Goal: Task Accomplishment & Management: Manage account settings

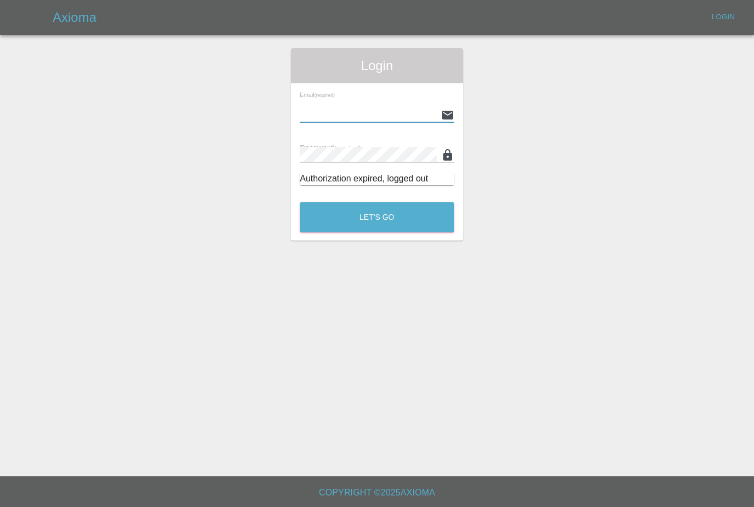
type input "[PERSON_NAME][EMAIL_ADDRESS][PERSON_NAME][DOMAIN_NAME]"
click at [377, 217] on button "Let's Go" at bounding box center [377, 217] width 155 height 30
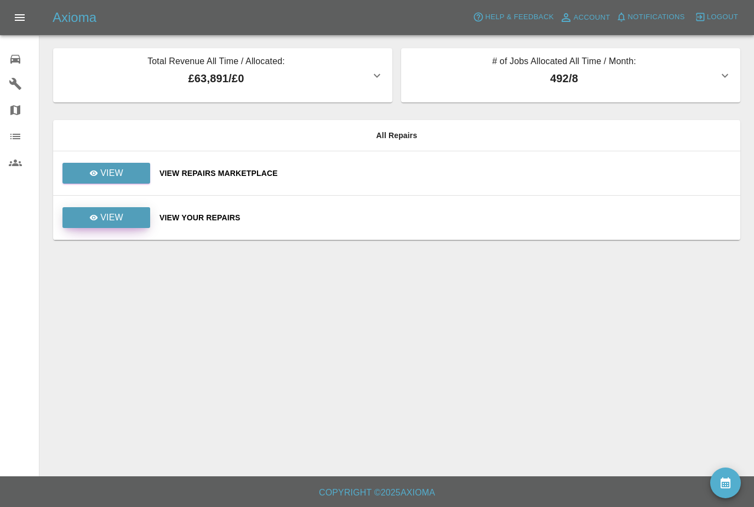
click at [139, 220] on link "View" at bounding box center [107, 217] width 88 height 21
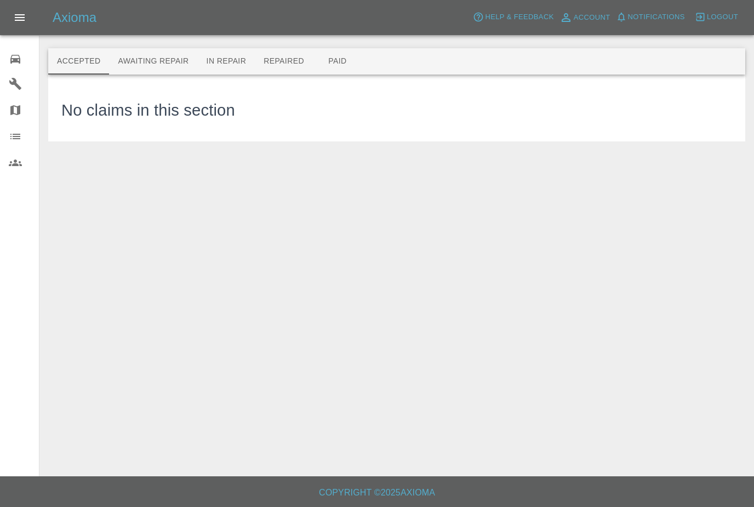
click at [17, 59] on icon at bounding box center [15, 59] width 10 height 9
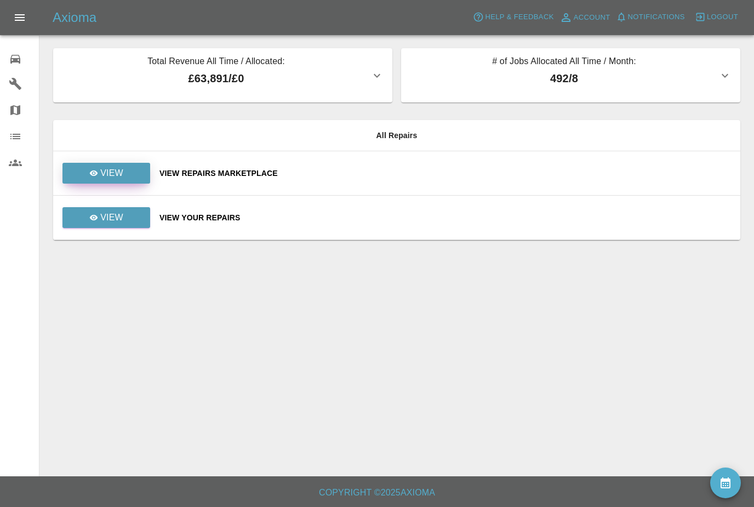
click at [100, 171] on div "View" at bounding box center [106, 173] width 34 height 13
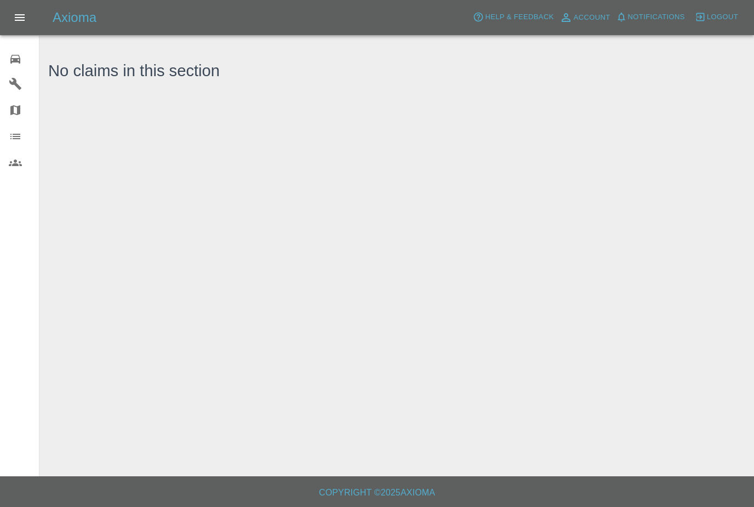
click at [19, 52] on div "0" at bounding box center [24, 58] width 31 height 16
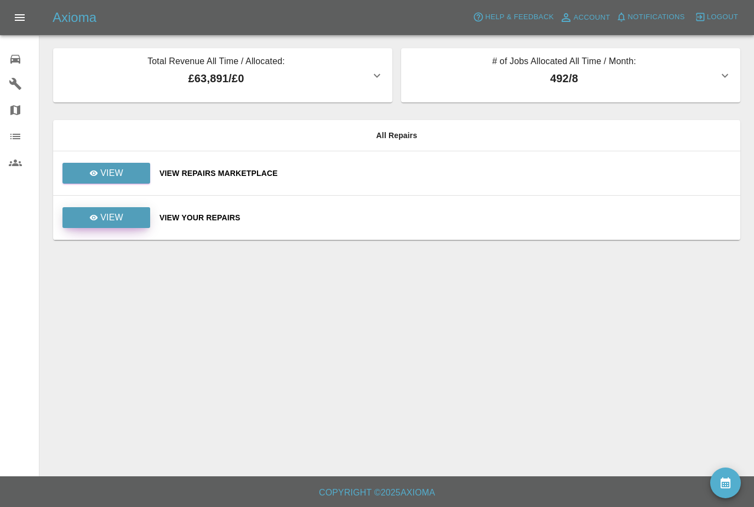
click at [134, 228] on link "View" at bounding box center [107, 217] width 88 height 21
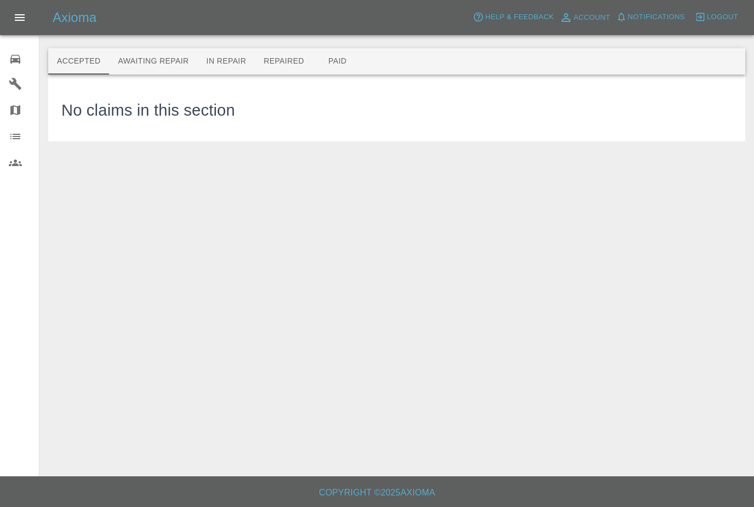
click at [174, 68] on button "Awaiting Repair" at bounding box center [153, 61] width 88 height 26
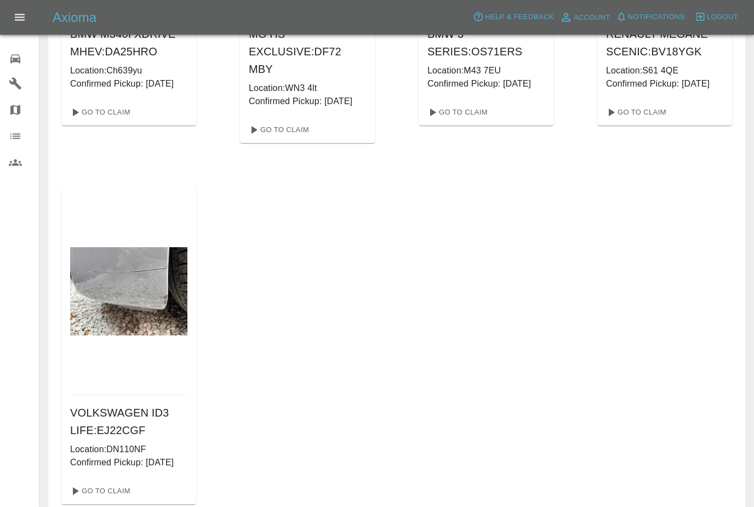
scroll to position [280, 0]
click at [94, 500] on link "Go To Claim" at bounding box center [99, 492] width 67 height 18
